Goal: Navigation & Orientation: Find specific page/section

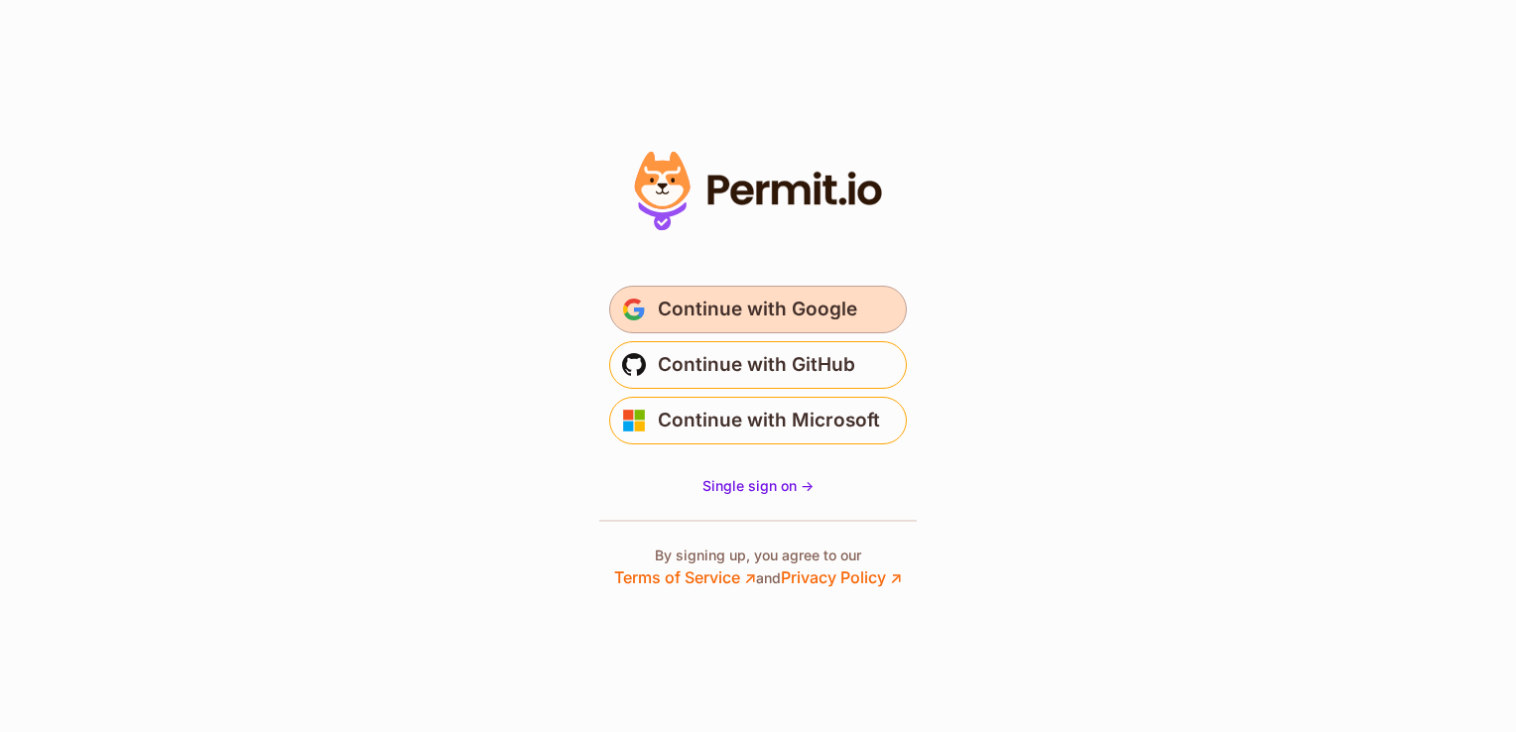
click at [788, 304] on span "Continue with Google" at bounding box center [757, 310] width 199 height 32
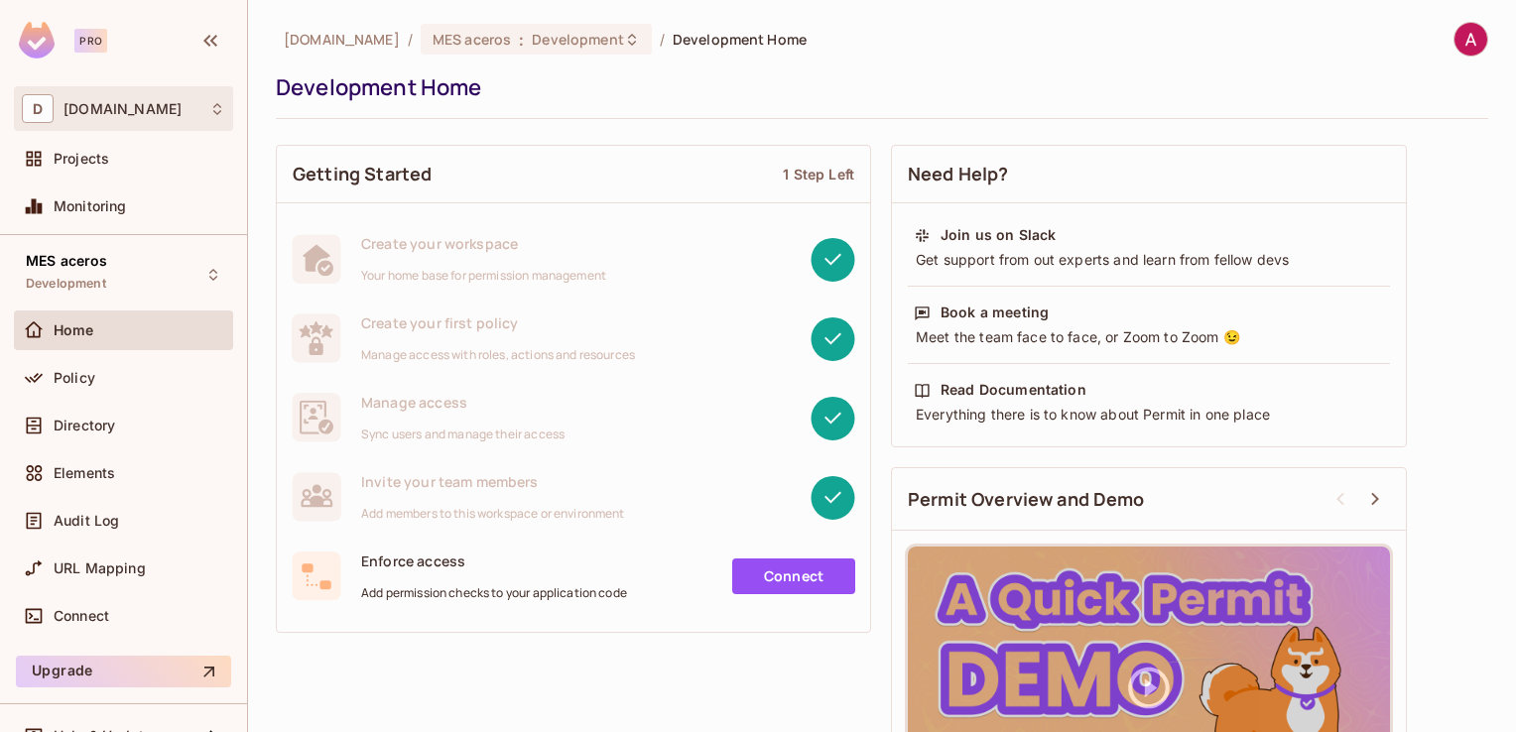
click at [119, 124] on div "D deacero.com" at bounding box center [123, 108] width 219 height 45
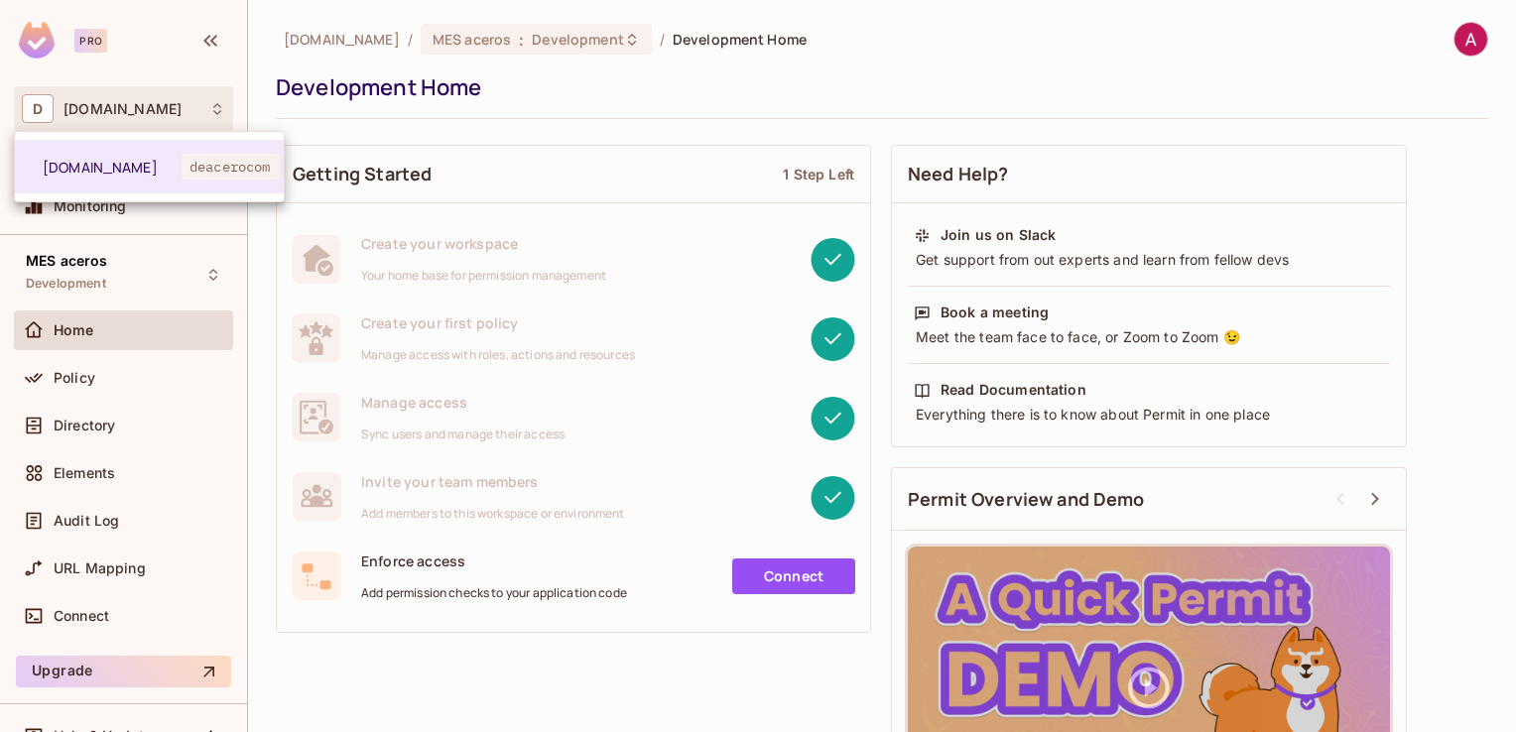
click at [112, 110] on div at bounding box center [758, 366] width 1516 height 732
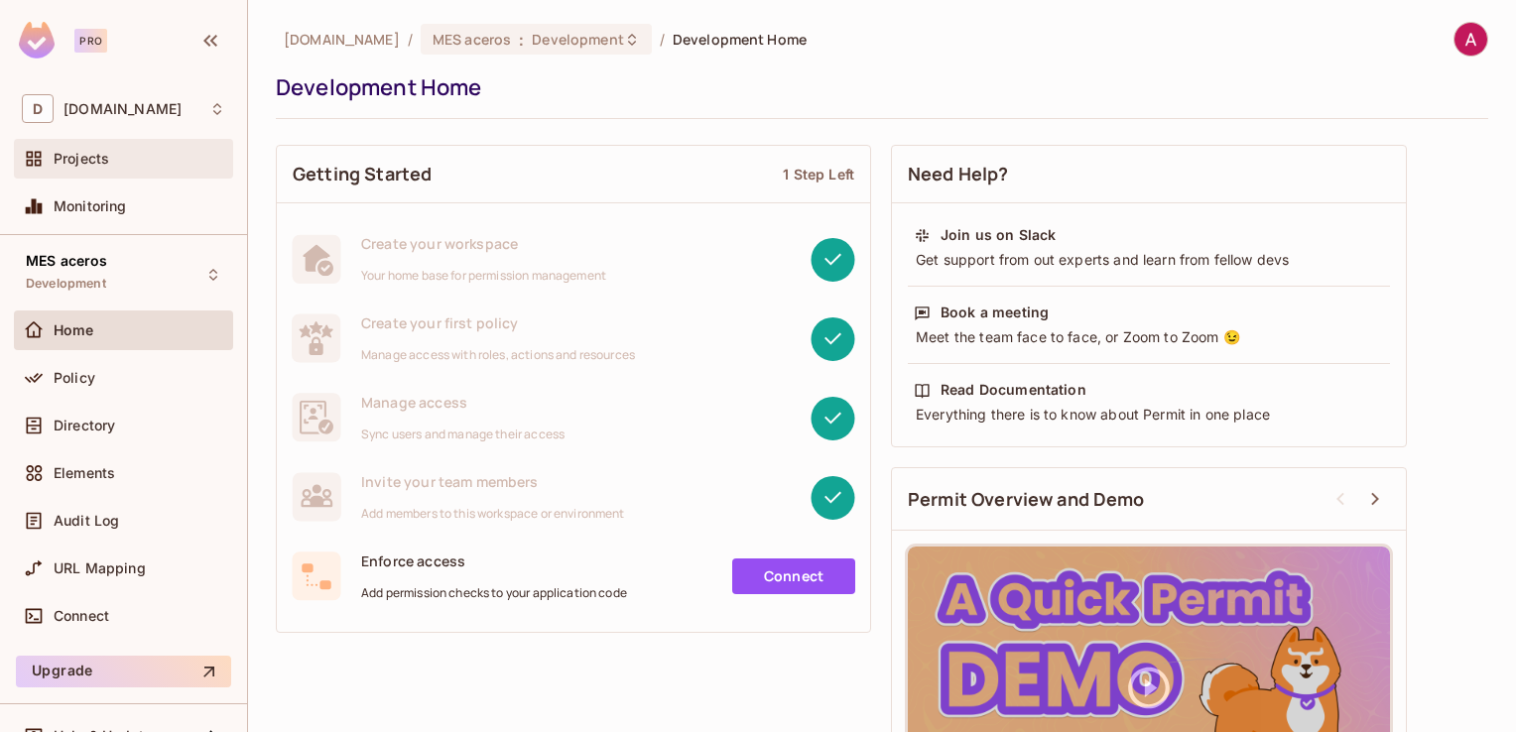
click at [69, 167] on div "Projects" at bounding box center [123, 159] width 203 height 24
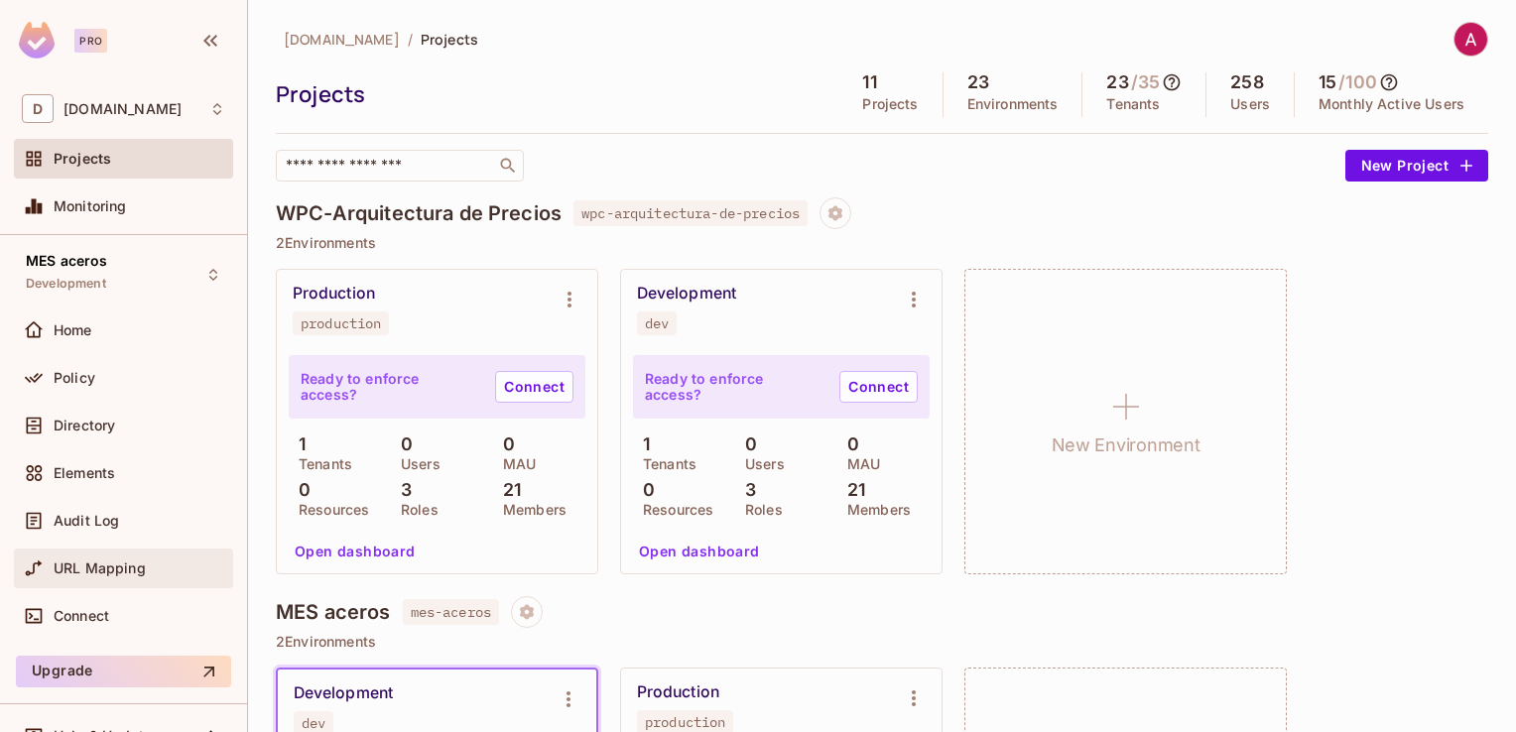
scroll to position [34, 0]
